Goal: Task Accomplishment & Management: Complete application form

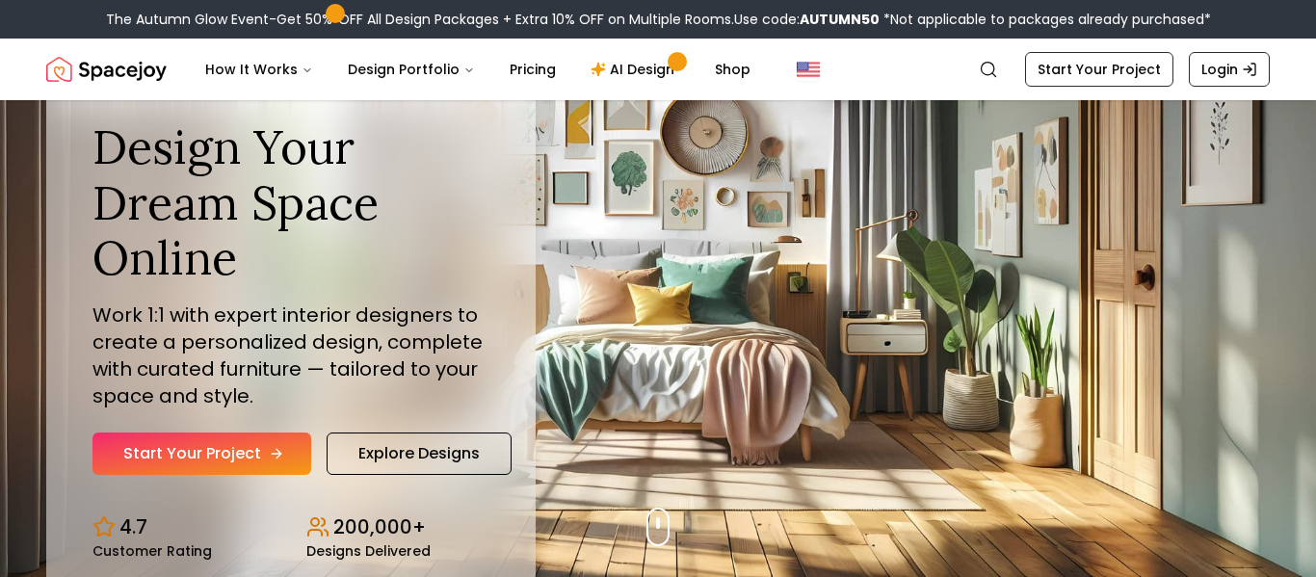
click at [299, 449] on link "Start Your Project" at bounding box center [202, 454] width 219 height 42
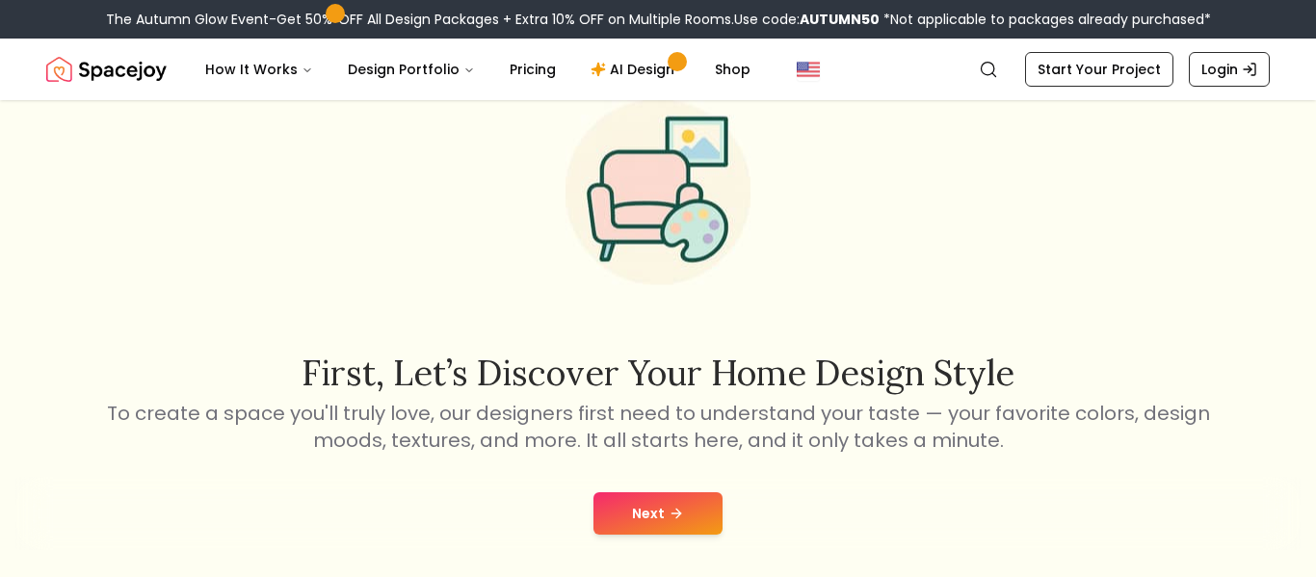
scroll to position [91, 0]
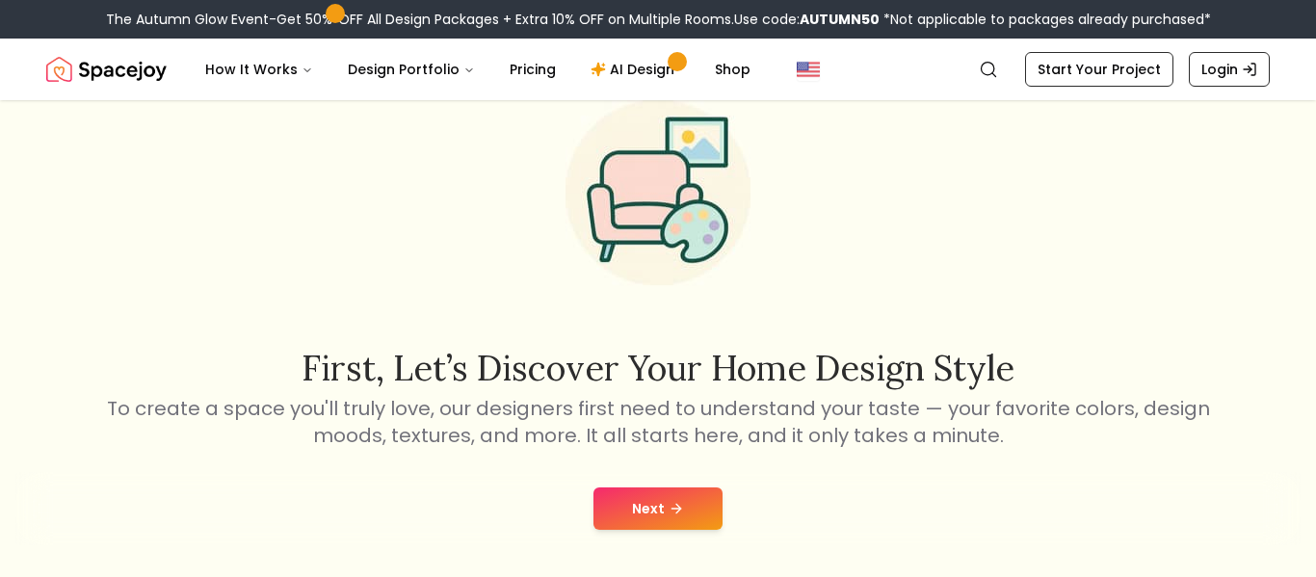
click at [678, 492] on button "Next" at bounding box center [658, 509] width 129 height 42
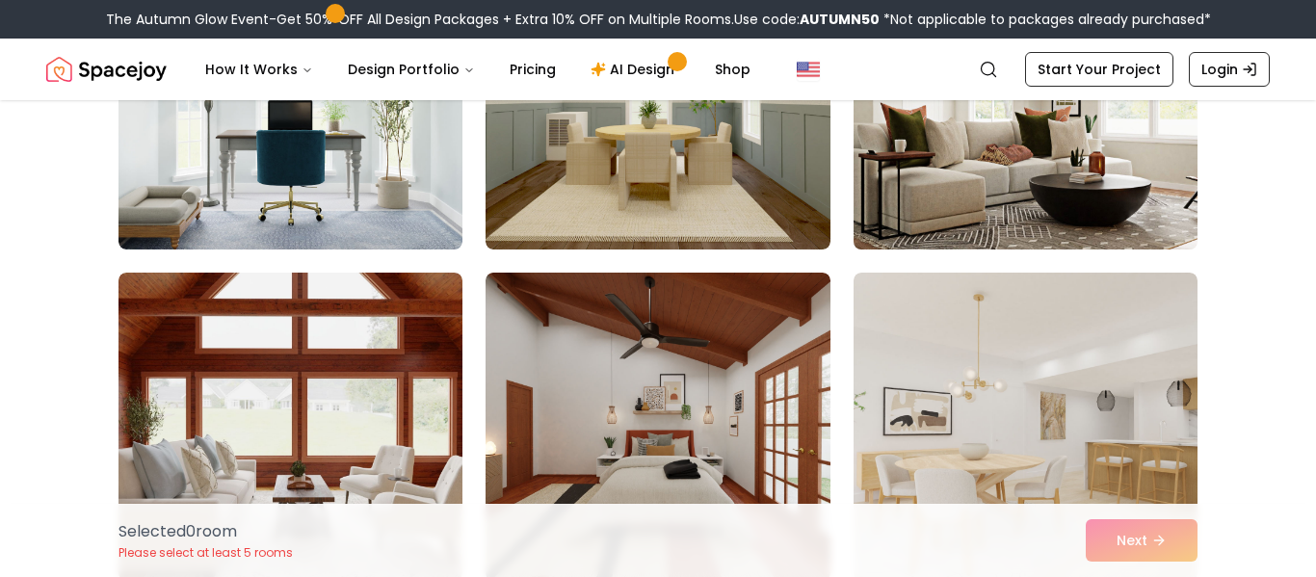
scroll to position [528, 0]
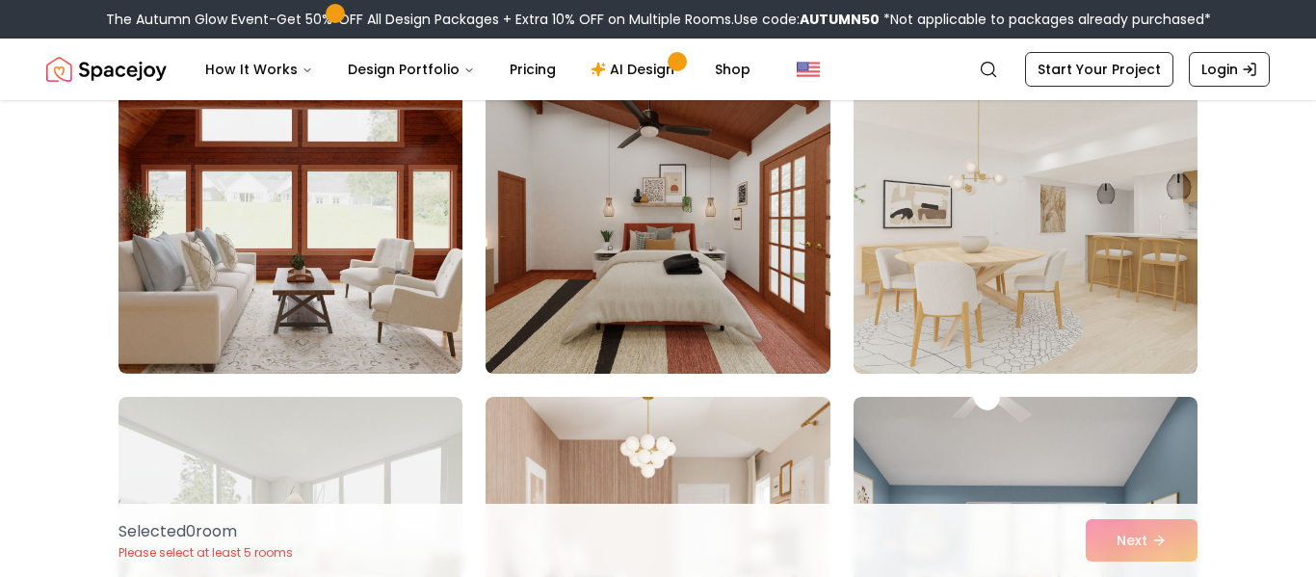
click at [574, 286] on img at bounding box center [657, 220] width 361 height 324
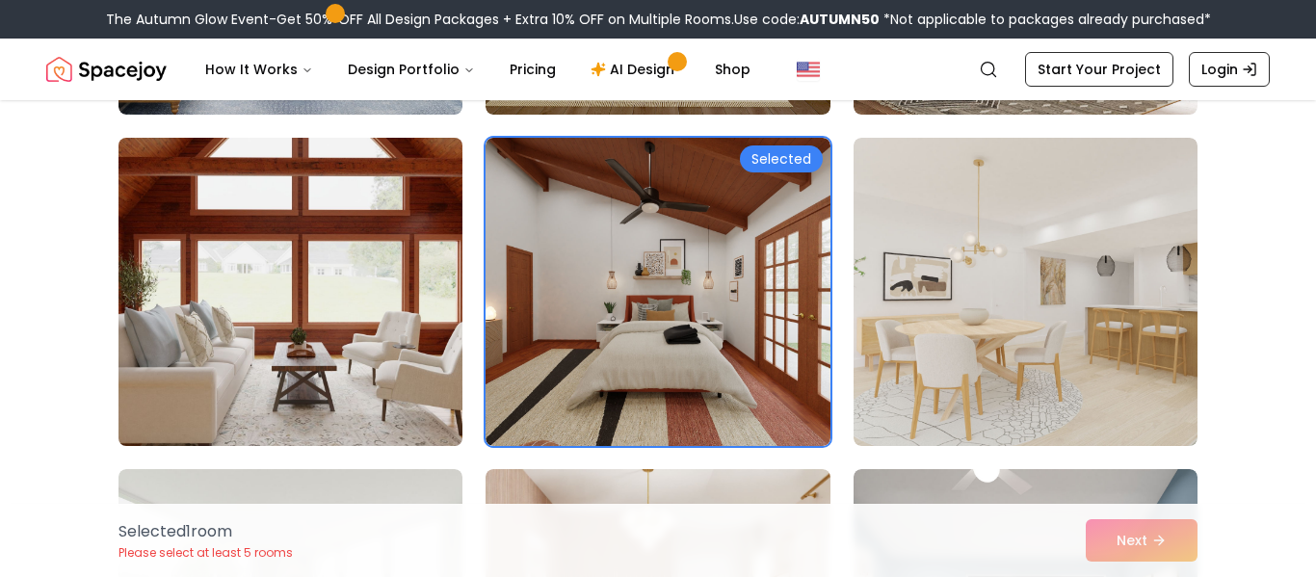
scroll to position [451, 0]
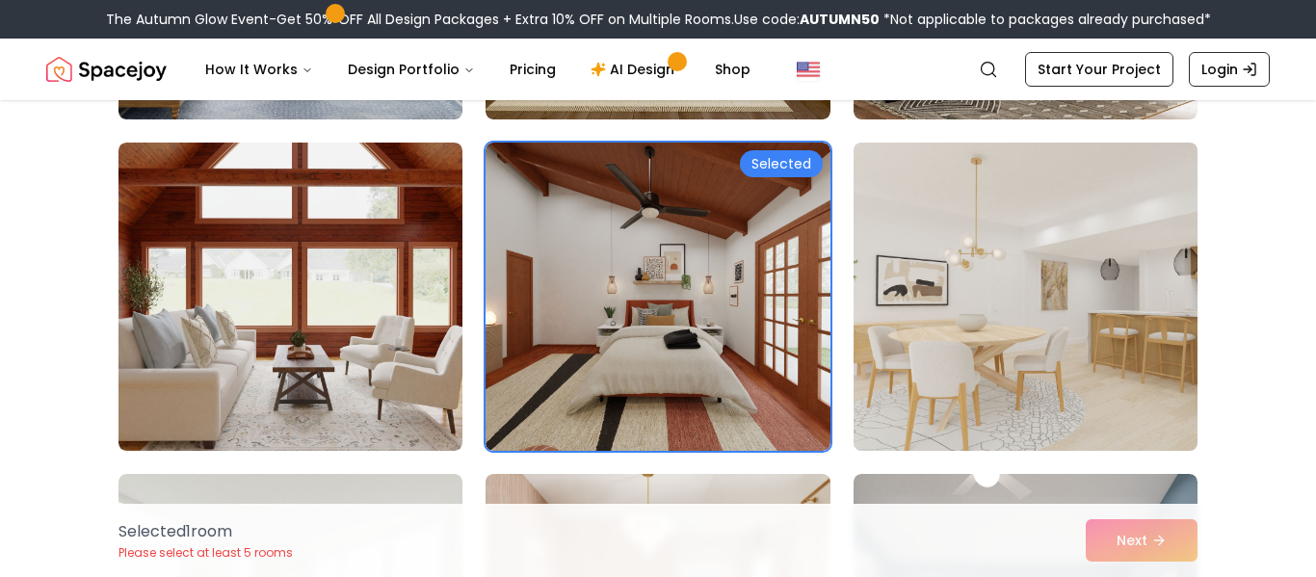
click at [1018, 322] on img at bounding box center [1025, 297] width 361 height 324
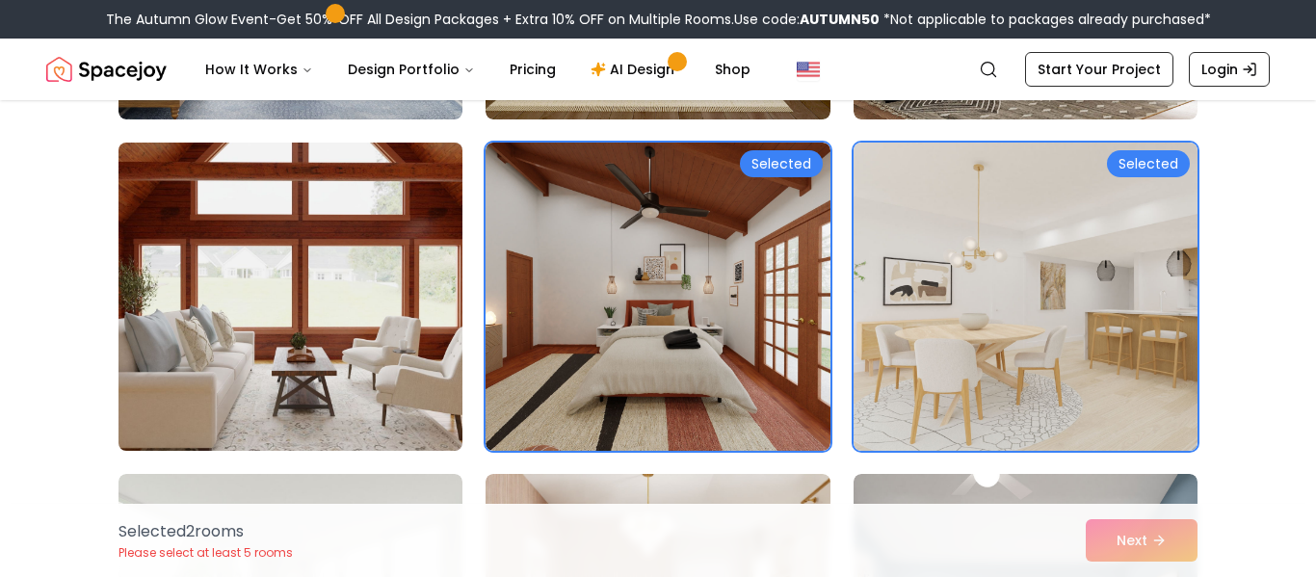
click at [369, 307] on img at bounding box center [290, 297] width 361 height 324
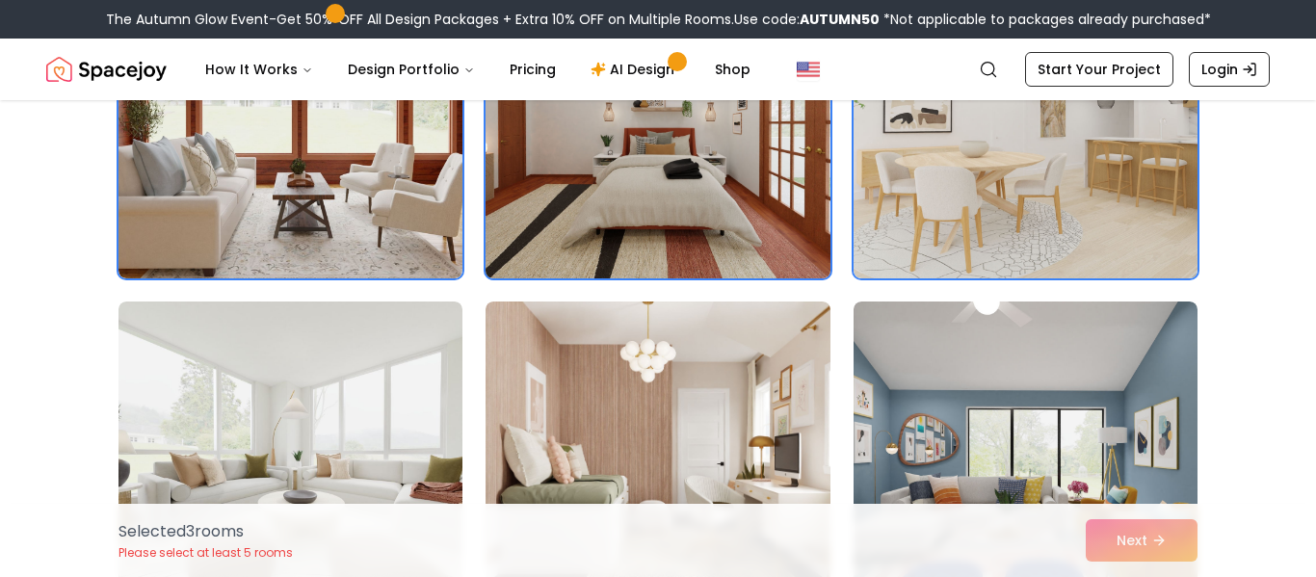
scroll to position [659, 0]
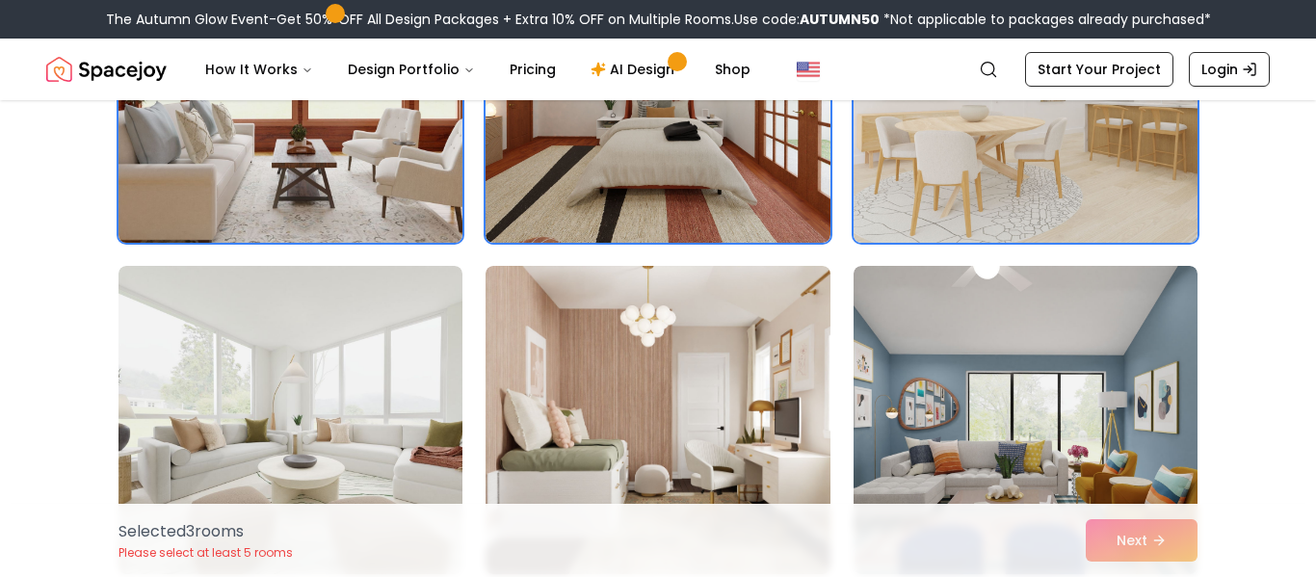
click at [386, 193] on img at bounding box center [290, 89] width 361 height 324
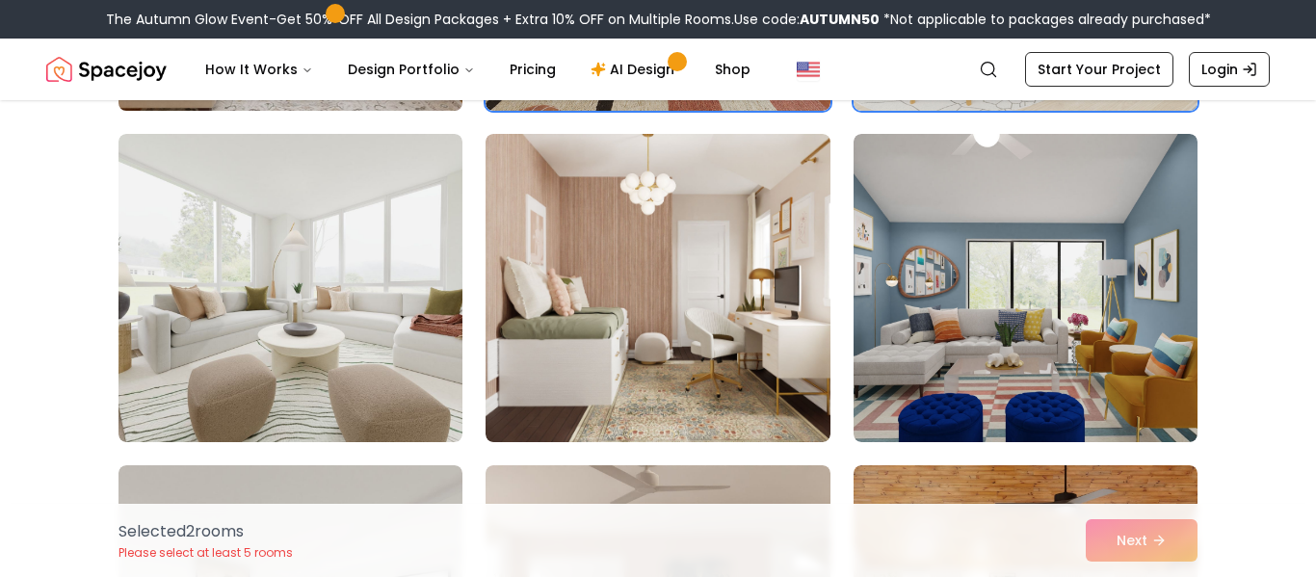
scroll to position [792, 0]
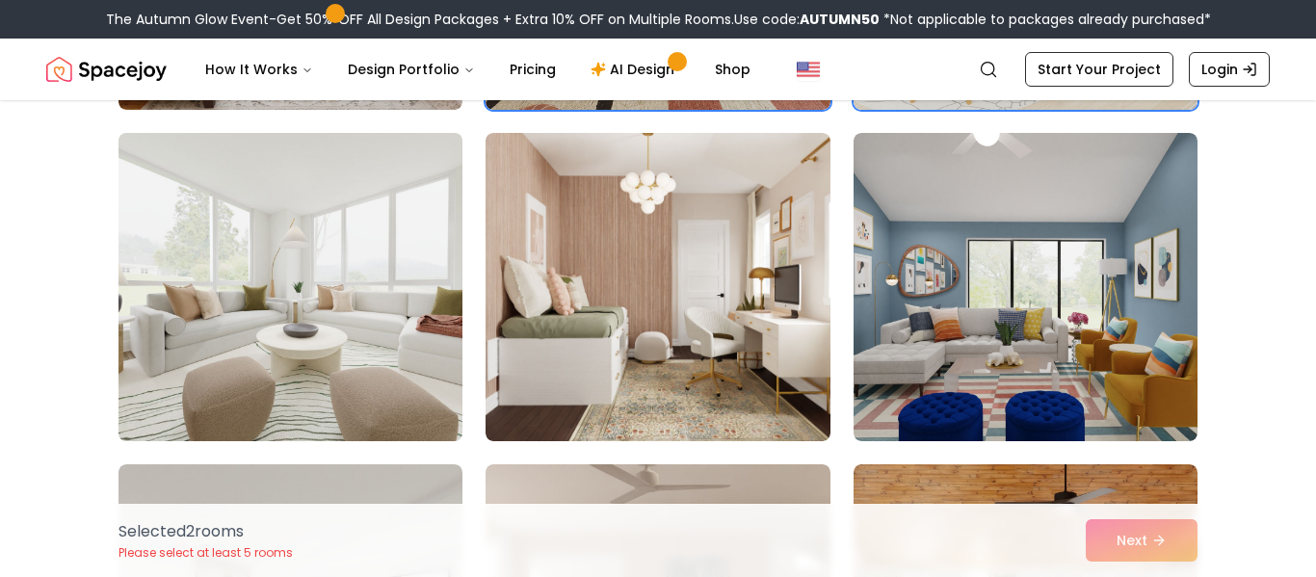
click at [370, 272] on img at bounding box center [290, 287] width 361 height 324
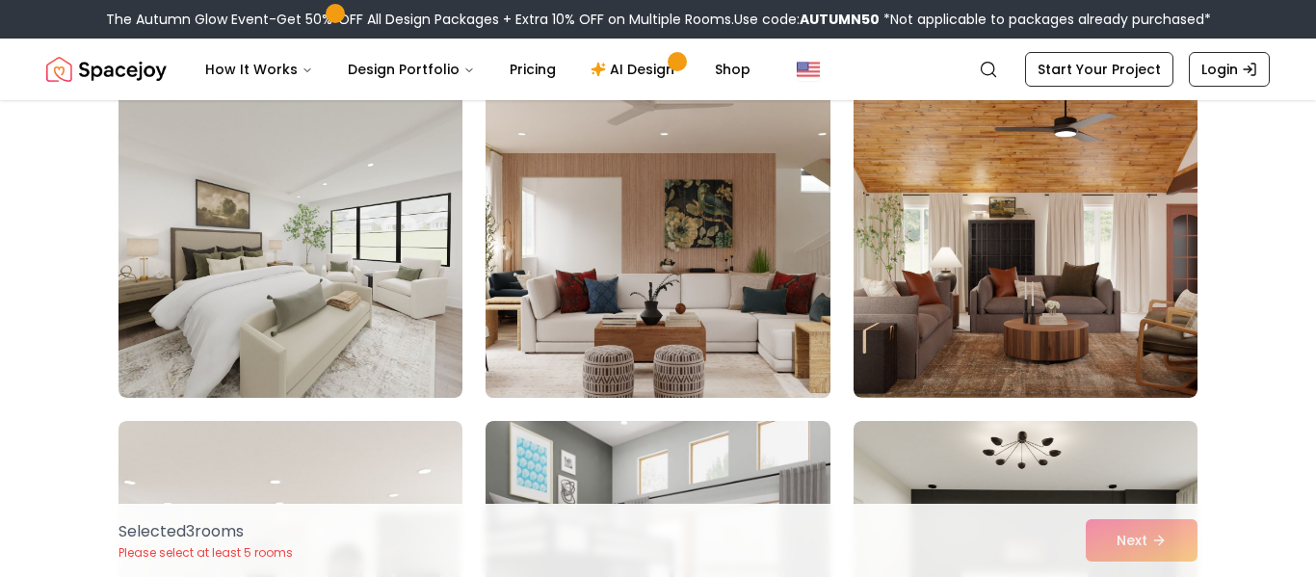
scroll to position [1169, 0]
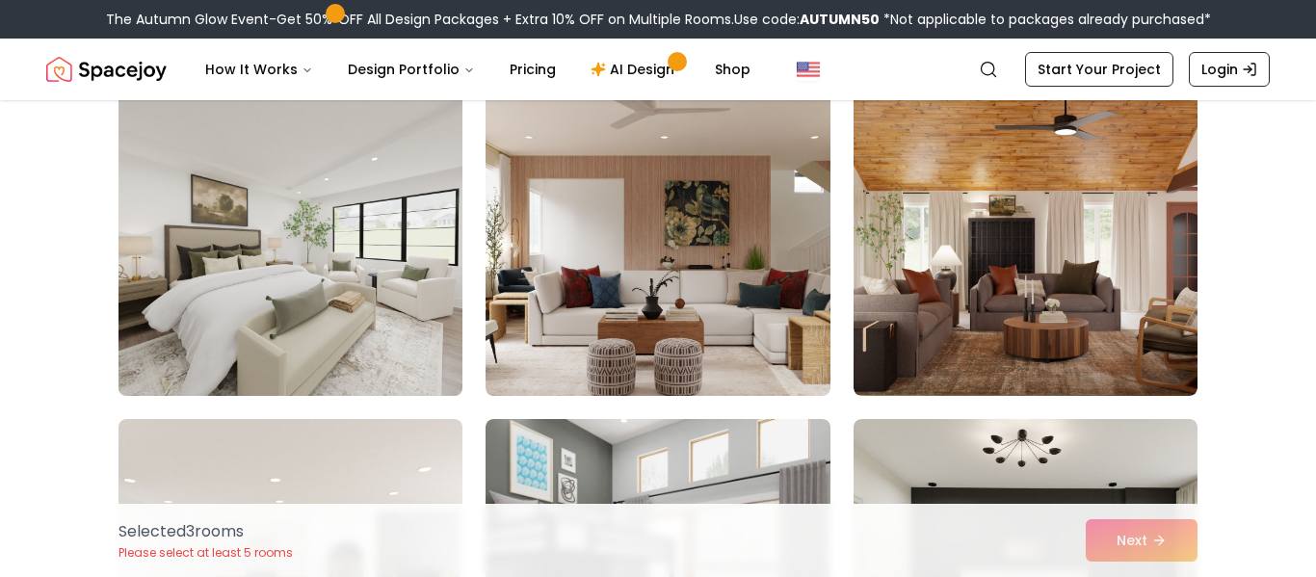
click at [385, 268] on img at bounding box center [290, 242] width 361 height 324
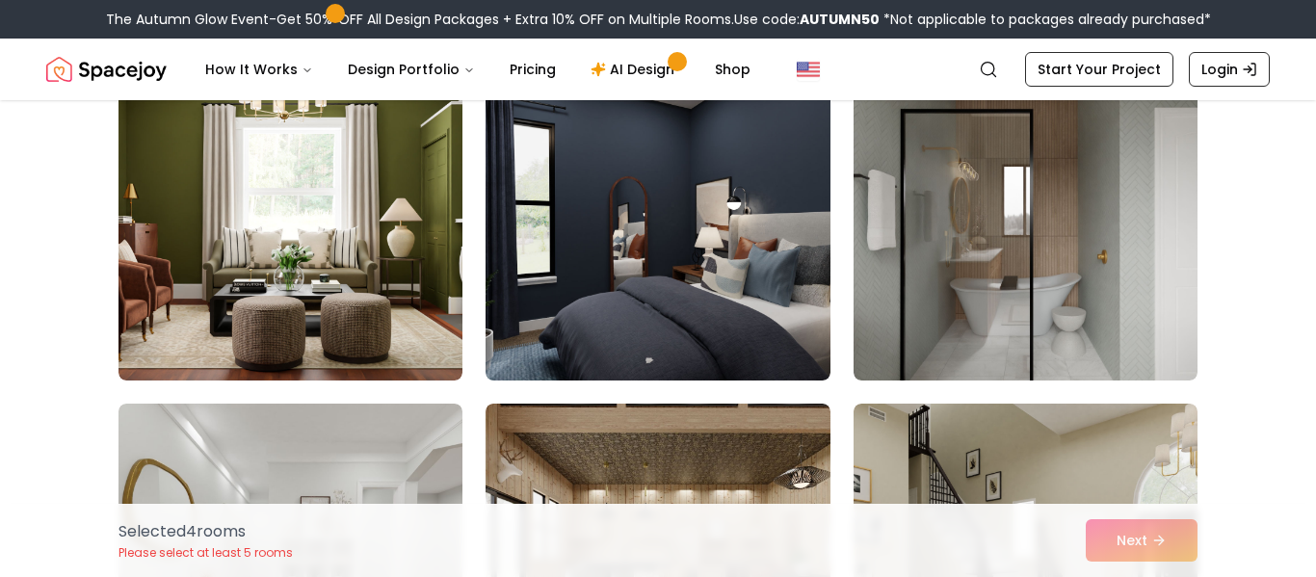
scroll to position [2508, 0]
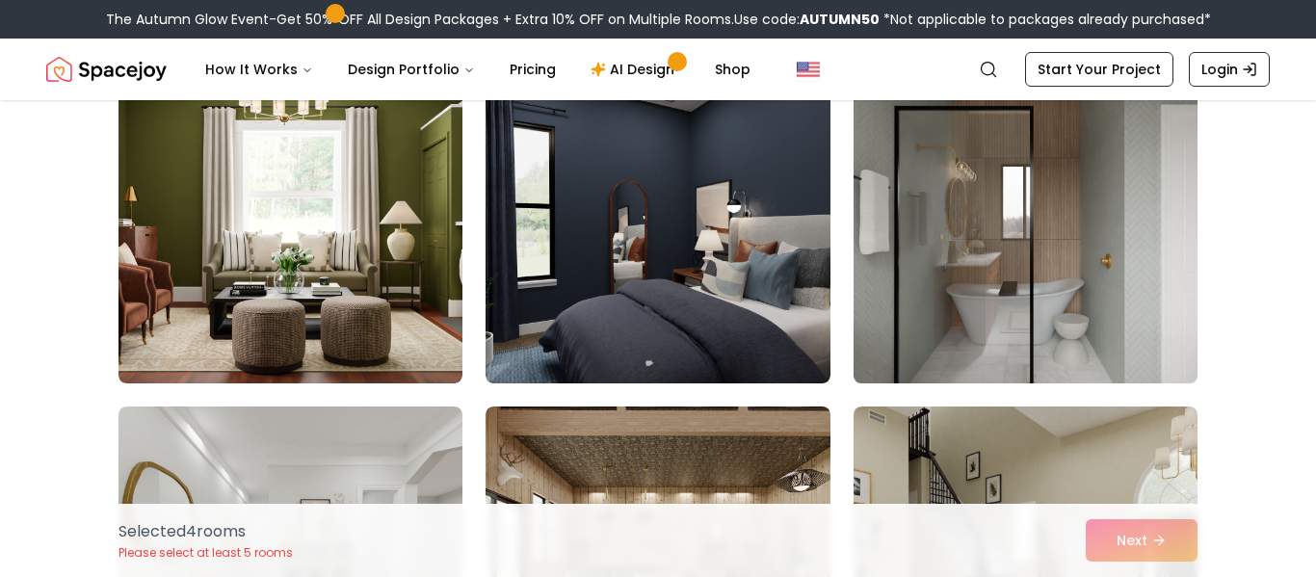
click at [1055, 284] on img at bounding box center [1025, 229] width 361 height 324
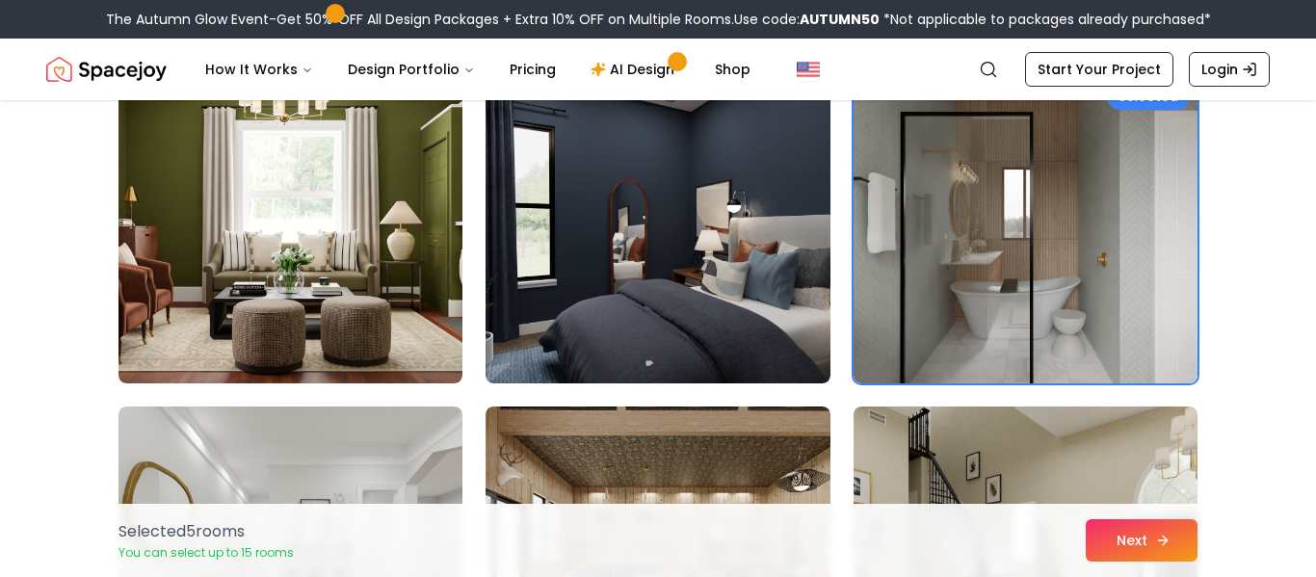
click at [1102, 524] on button "Next" at bounding box center [1142, 540] width 112 height 42
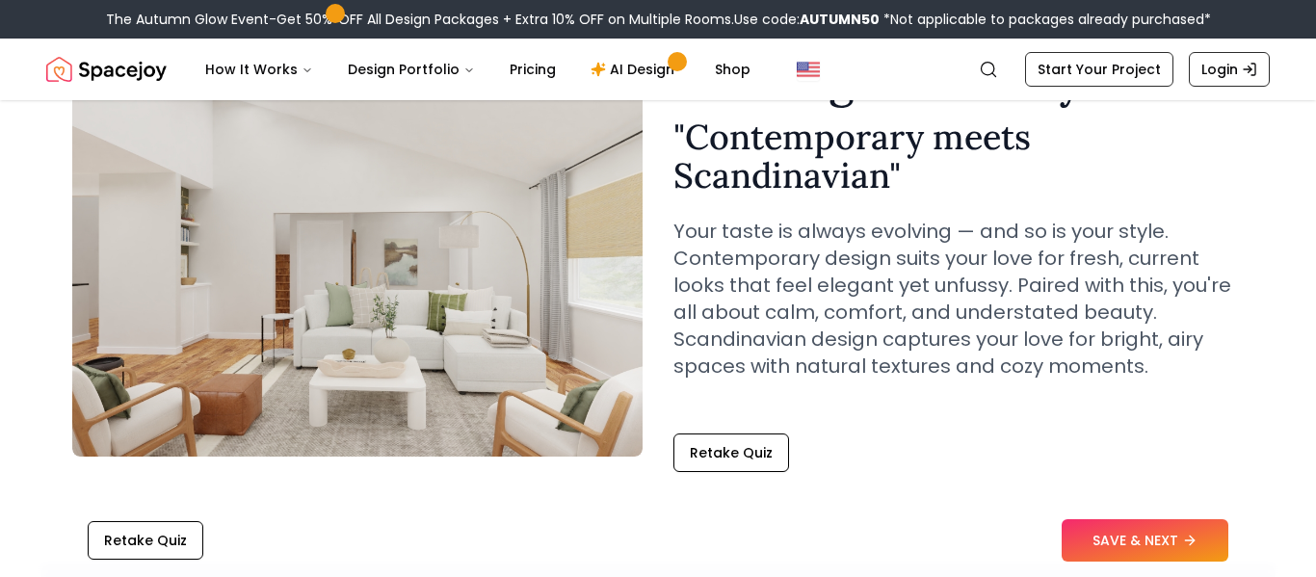
scroll to position [159, 0]
